Goal: Entertainment & Leisure: Consume media (video, audio)

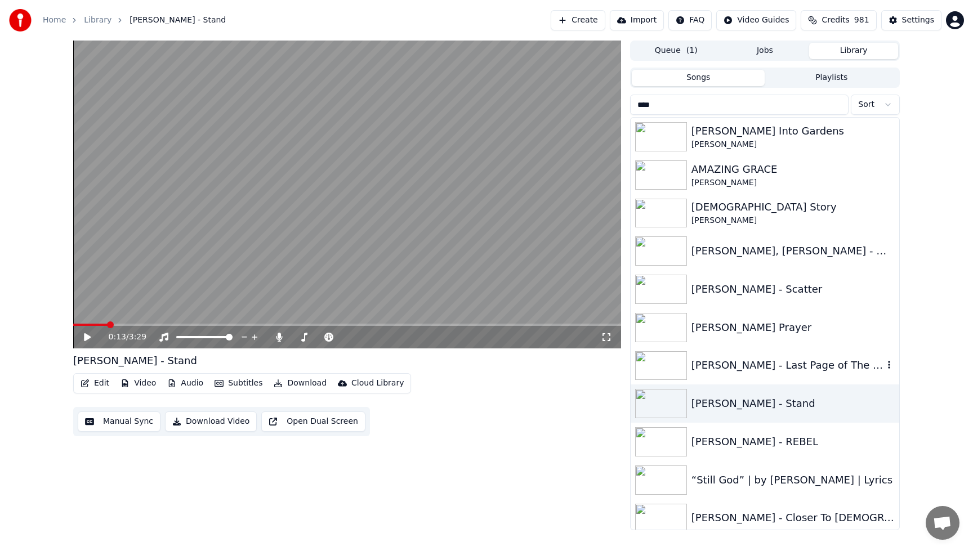
click at [731, 374] on div "[PERSON_NAME] - Last Page of The [DEMOGRAPHIC_DATA] ft. [PERSON_NAME]" at bounding box center [765, 366] width 269 height 38
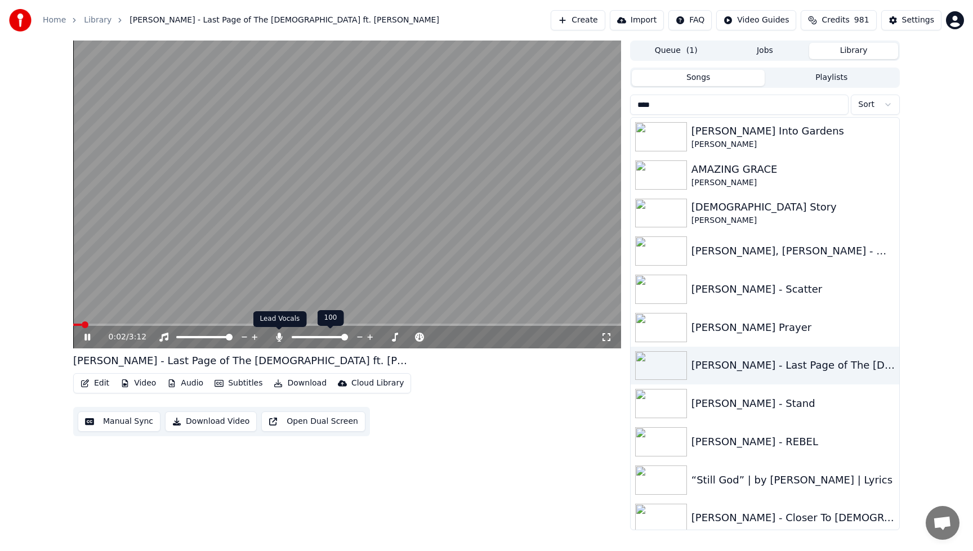
click at [281, 336] on icon at bounding box center [279, 337] width 11 height 9
click at [279, 339] on icon at bounding box center [279, 337] width 11 height 9
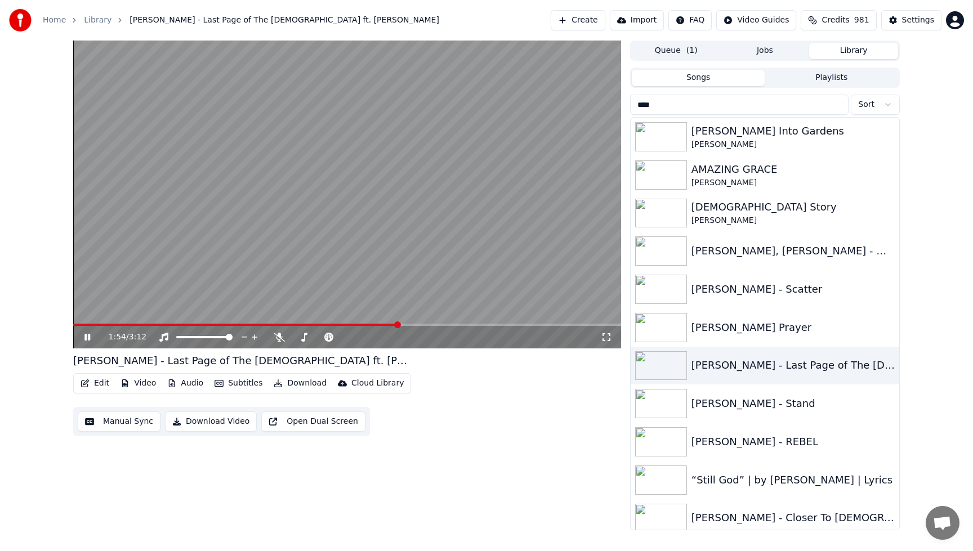
click at [291, 199] on video at bounding box center [347, 195] width 548 height 308
click at [730, 293] on div "[PERSON_NAME] - Scatter" at bounding box center [787, 290] width 192 height 16
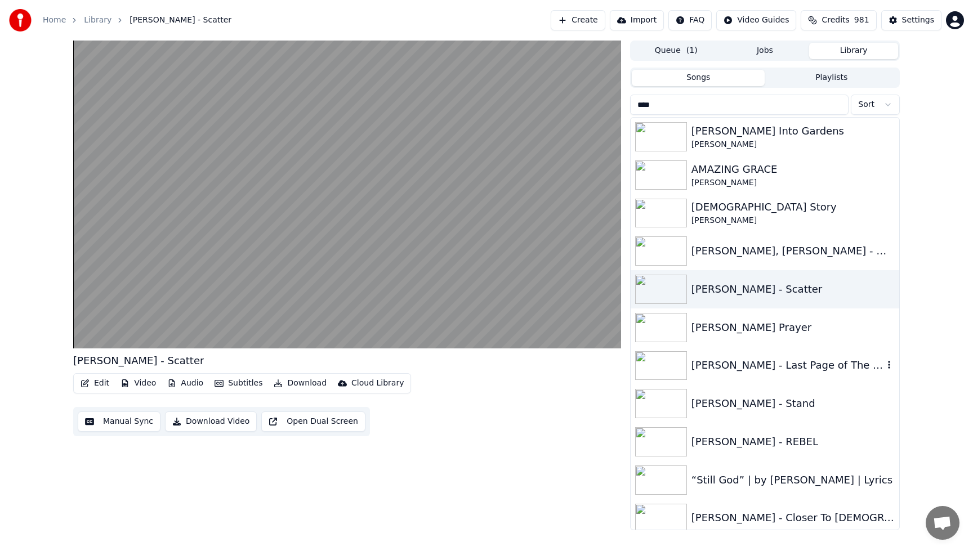
click at [721, 366] on div "[PERSON_NAME] - Last Page of The [DEMOGRAPHIC_DATA] ft. [PERSON_NAME]" at bounding box center [787, 366] width 192 height 16
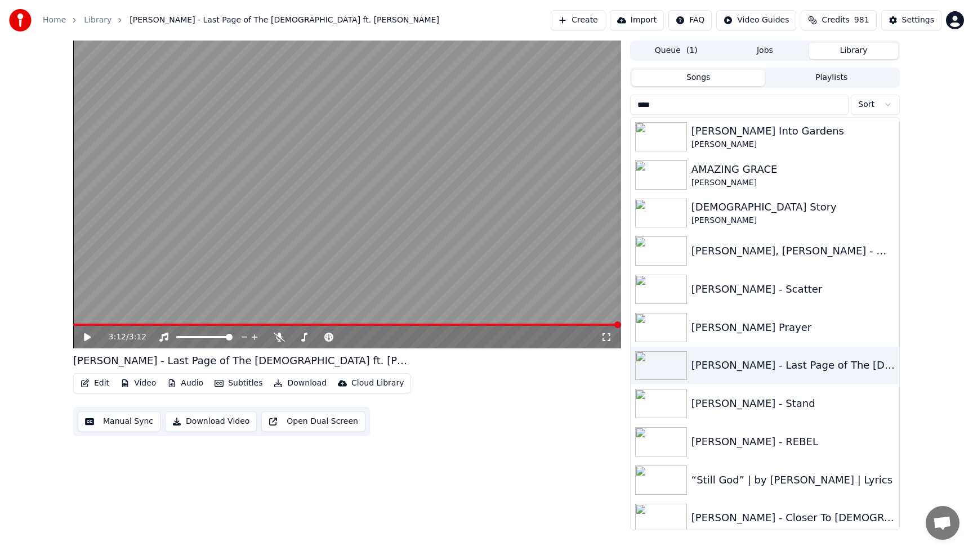
click at [786, 51] on button "Jobs" at bounding box center [765, 51] width 89 height 16
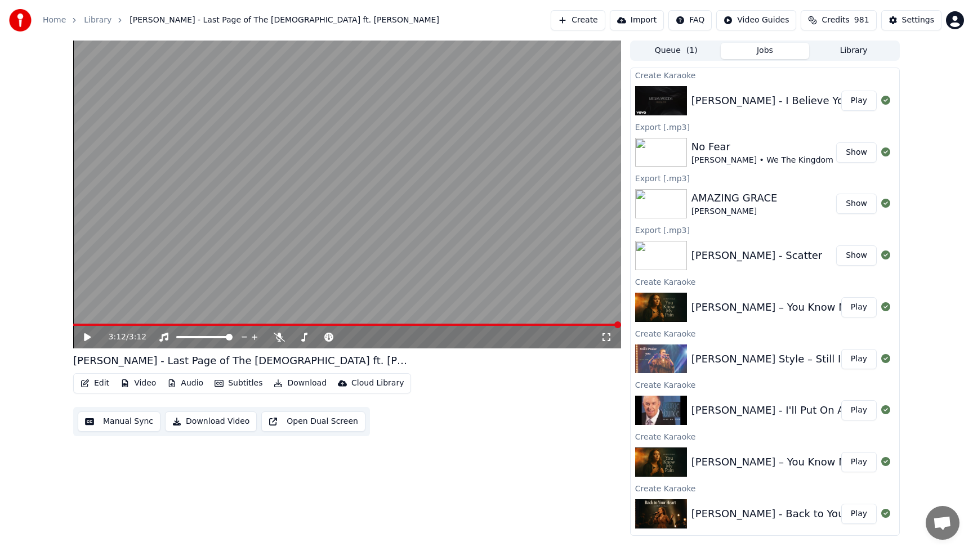
click at [858, 102] on button "Play" at bounding box center [858, 101] width 35 height 20
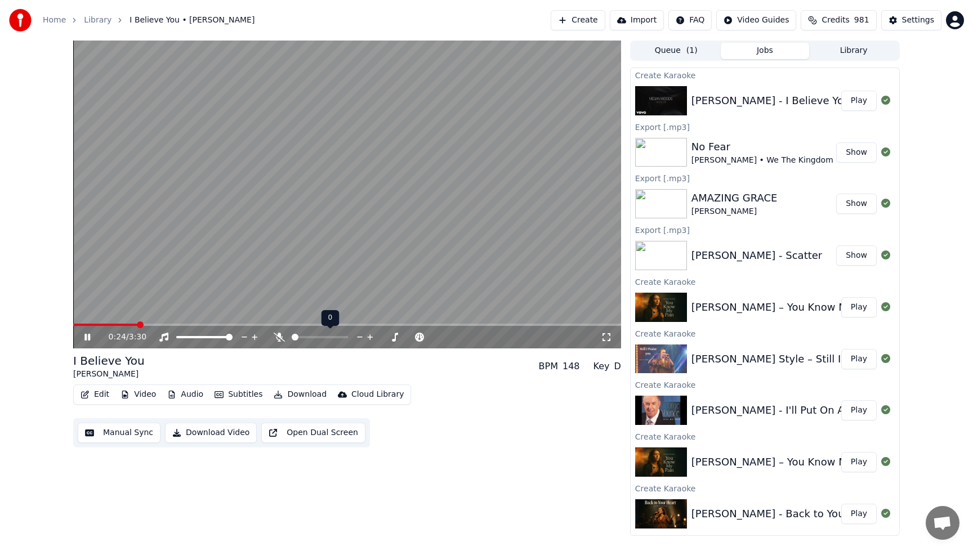
click at [300, 336] on span at bounding box center [320, 337] width 56 height 2
click at [282, 335] on icon at bounding box center [279, 337] width 11 height 9
click at [75, 324] on span at bounding box center [74, 325] width 3 height 2
